Goal: Information Seeking & Learning: Learn about a topic

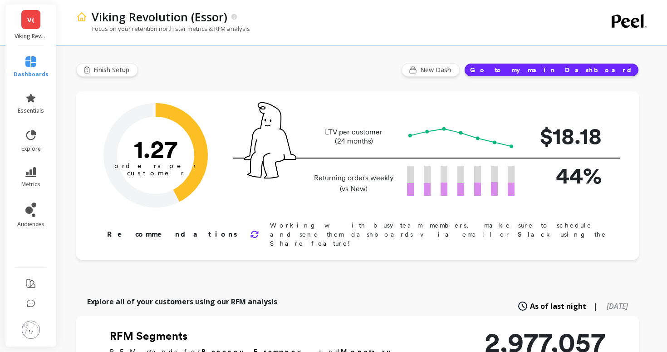
click at [34, 114] on li "essentials" at bounding box center [31, 103] width 46 height 33
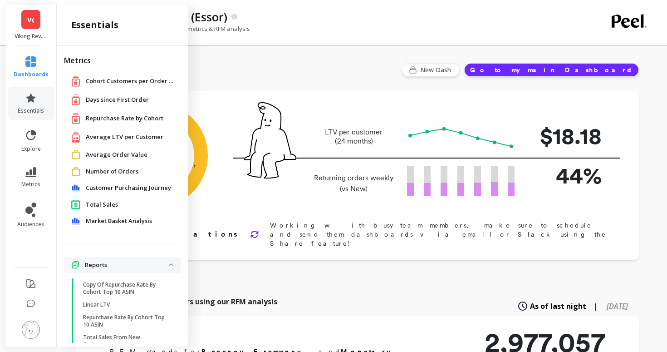
click at [93, 114] on span "Repurchase Rate by Cohort" at bounding box center [125, 118] width 78 height 9
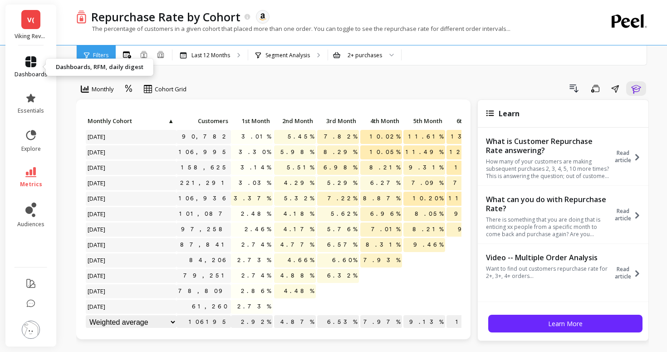
click at [36, 73] on span "dashboards" at bounding box center [31, 74] width 33 height 7
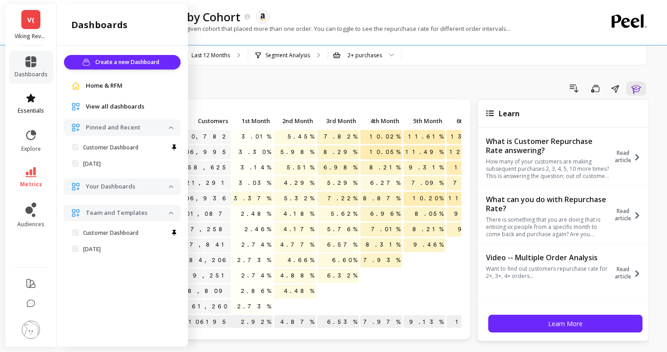
click at [37, 99] on link "essentials" at bounding box center [31, 104] width 33 height 22
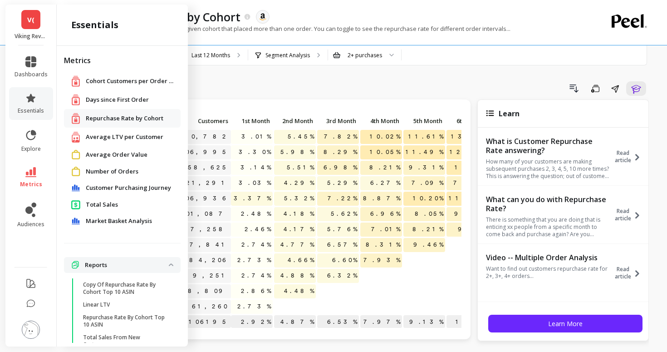
click at [123, 113] on div "Repurchase Rate by Cohort" at bounding box center [122, 118] width 102 height 11
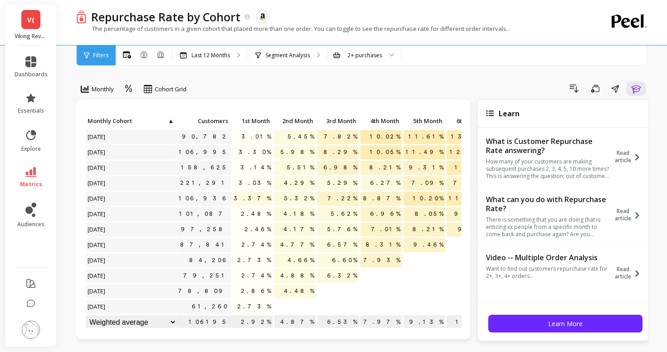
click at [105, 61] on div "Filters" at bounding box center [96, 55] width 39 height 20
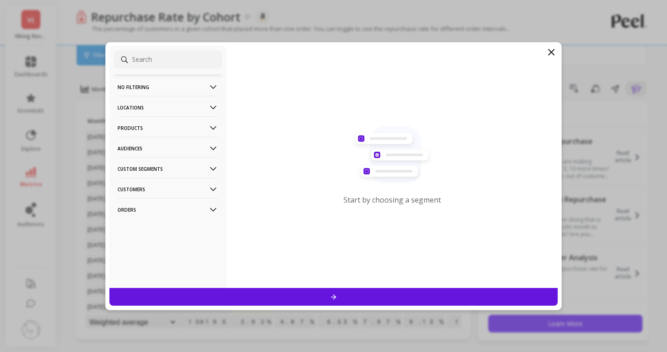
click at [143, 139] on p "Audiences" at bounding box center [168, 148] width 101 height 23
click at [146, 124] on p "Products" at bounding box center [168, 127] width 101 height 23
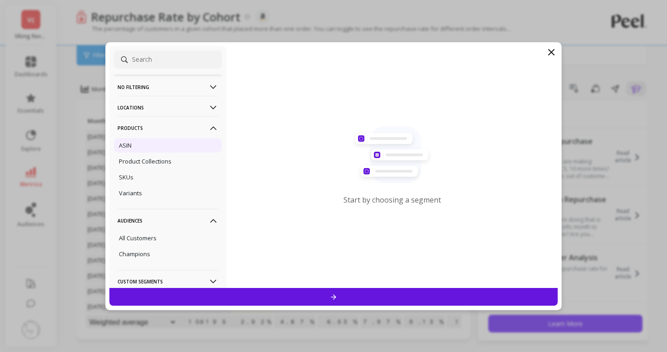
click at [144, 147] on div "ASIN" at bounding box center [168, 145] width 108 height 15
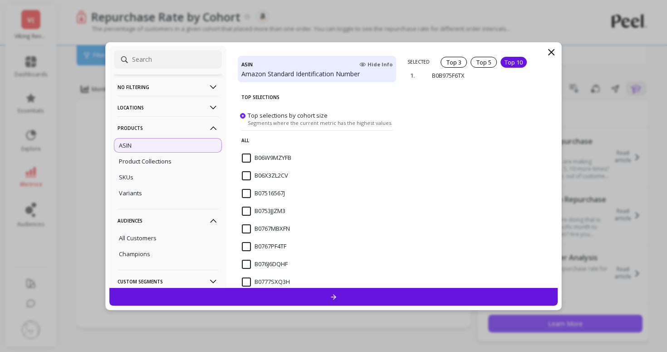
click at [516, 60] on div "Top 10" at bounding box center [514, 62] width 26 height 11
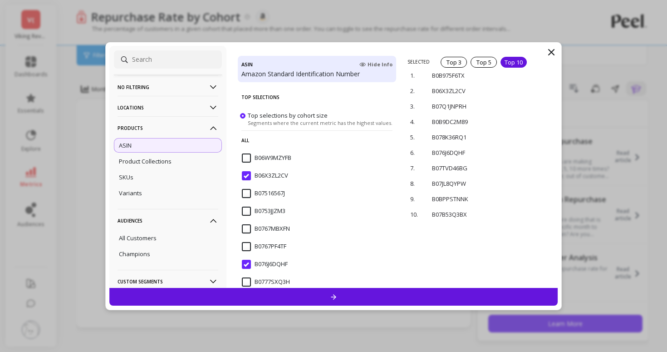
click at [317, 289] on div at bounding box center [333, 297] width 448 height 18
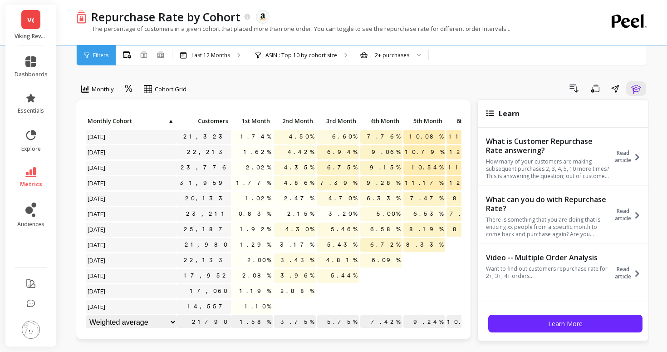
scroll to position [0, 0]
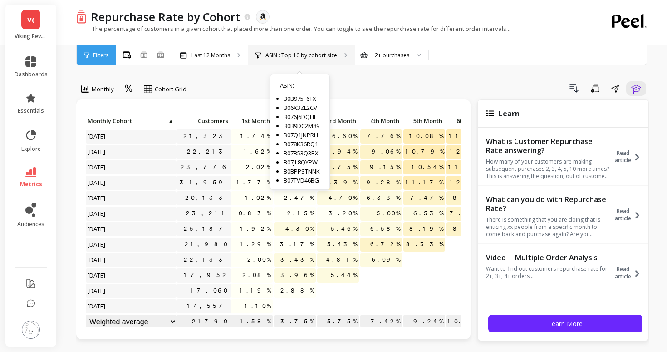
click at [265, 54] on div "ASIN : Top 10 by cohort size" at bounding box center [297, 55] width 82 height 7
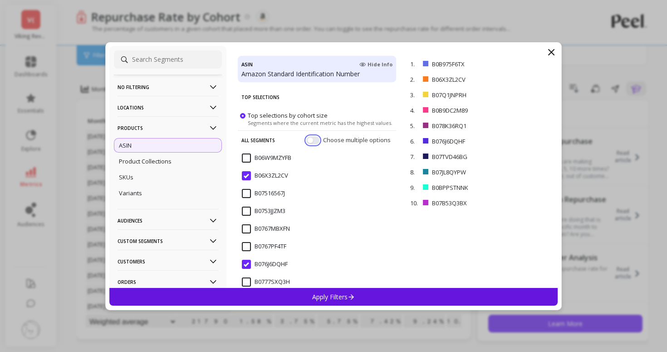
click at [316, 138] on button "button" at bounding box center [312, 140] width 13 height 8
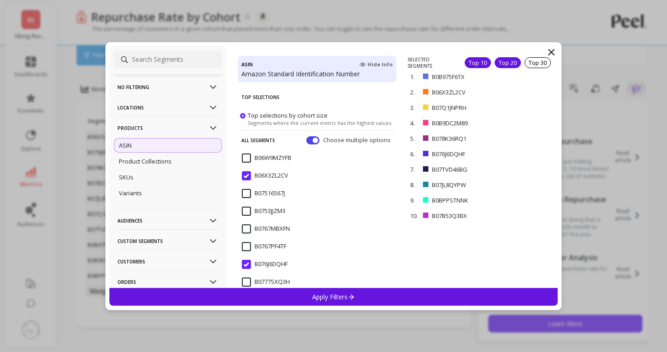
click at [514, 65] on div "Top 20" at bounding box center [508, 62] width 26 height 11
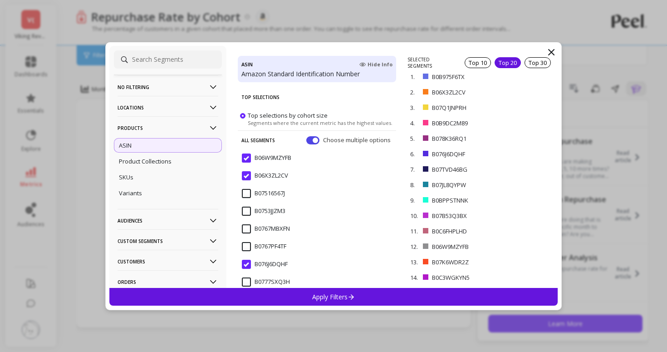
click at [429, 296] on div "Apply Filters" at bounding box center [333, 297] width 448 height 18
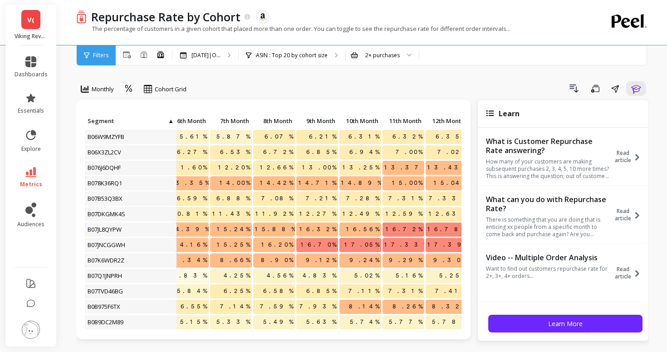
scroll to position [0, 286]
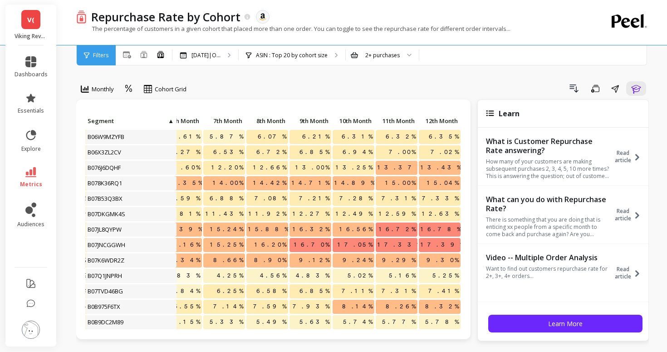
click at [429, 119] on span "12th Month" at bounding box center [439, 120] width 37 height 7
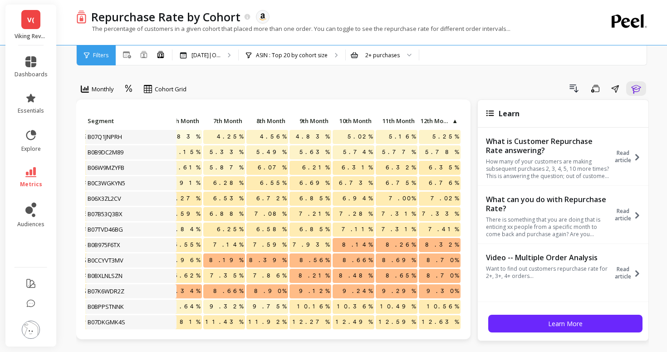
click at [429, 119] on span "12th Month" at bounding box center [436, 120] width 30 height 7
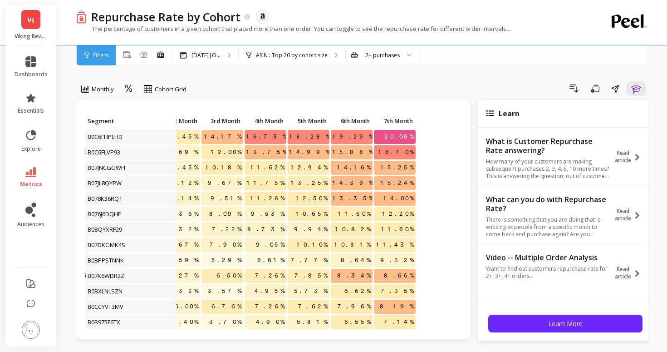
scroll to position [0, 0]
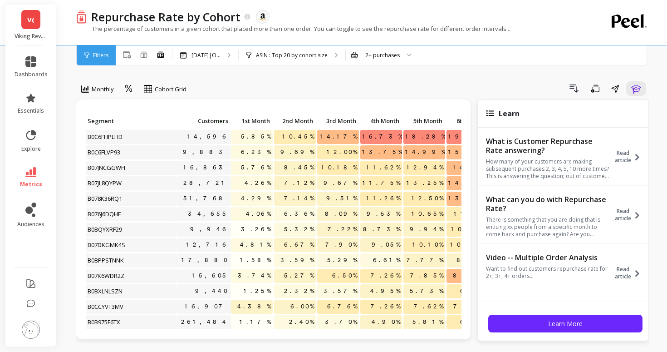
click at [202, 117] on span "Customers" at bounding box center [203, 120] width 50 height 7
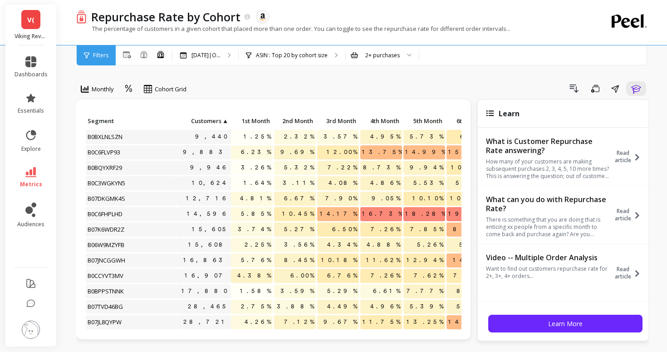
click at [204, 118] on span "Customers" at bounding box center [199, 120] width 43 height 7
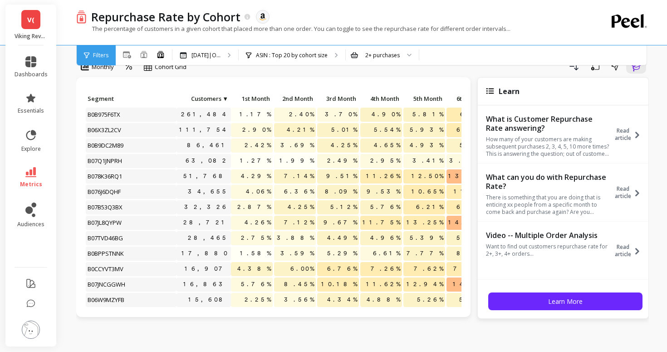
click at [548, 72] on div "Drill Down Save Share Learn" at bounding box center [421, 66] width 456 height 15
